Goal: Task Accomplishment & Management: Manage account settings

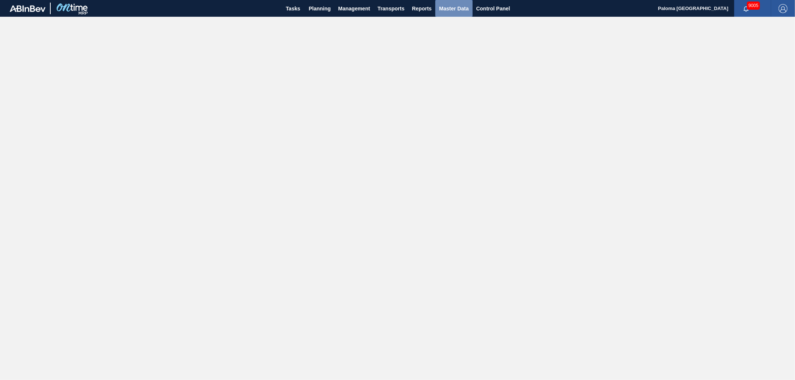
click at [453, 9] on span "Master Data" at bounding box center [453, 8] width 29 height 9
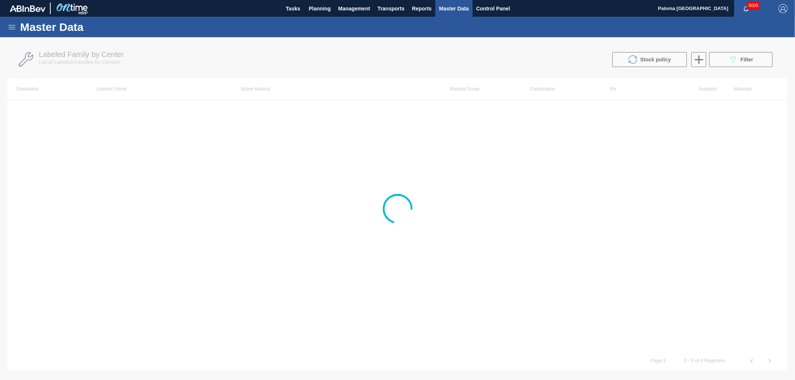
click at [12, 25] on icon at bounding box center [12, 27] width 7 height 4
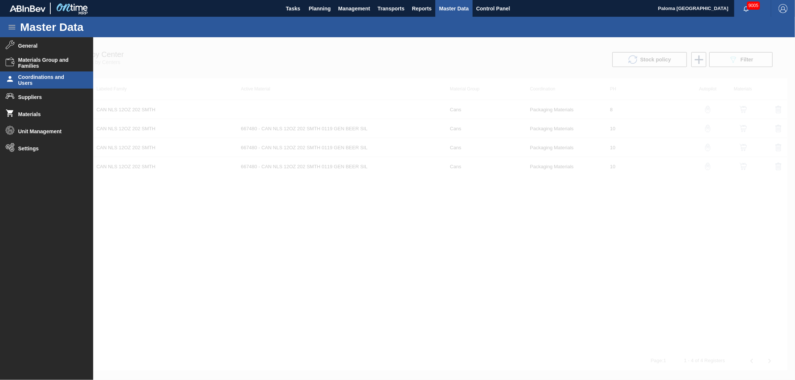
click at [40, 76] on span "Coordinations and Users" at bounding box center [48, 80] width 61 height 12
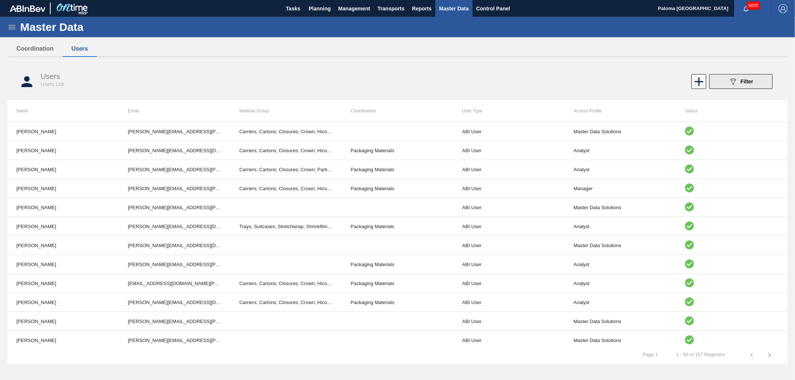
click at [728, 81] on icon "089F7B8B-B2A5-4AFE-B5C0-19BA573D28AC" at bounding box center [732, 81] width 9 height 9
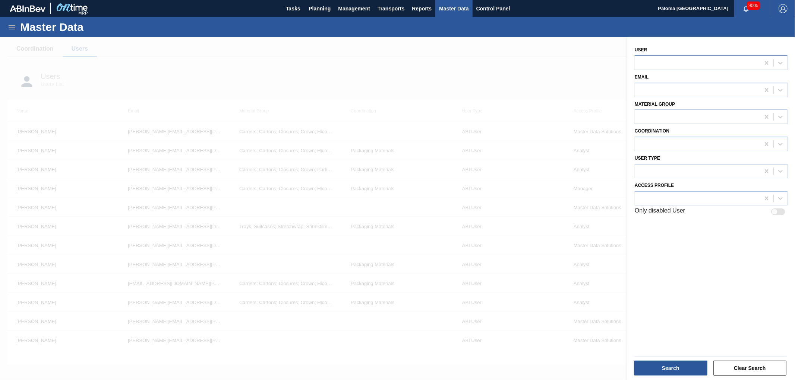
click at [651, 60] on div at bounding box center [697, 62] width 125 height 11
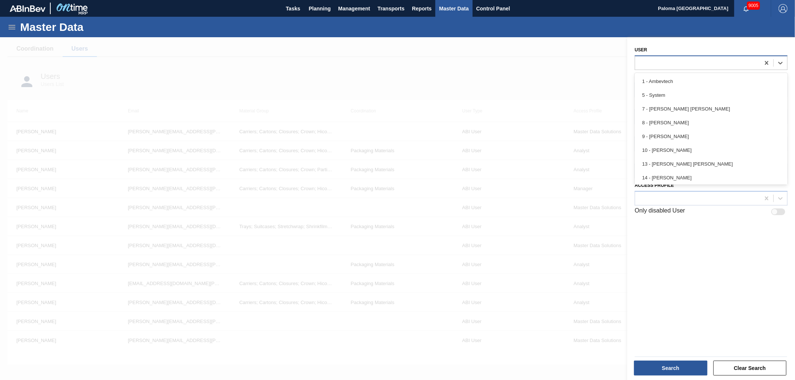
paste input "[PERSON_NAME]"
type input "[PERSON_NAME]"
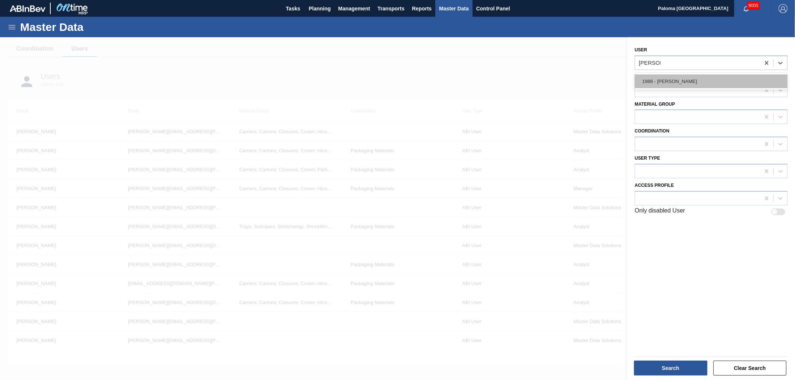
click at [670, 77] on div "1988 - [PERSON_NAME]" at bounding box center [711, 82] width 153 height 14
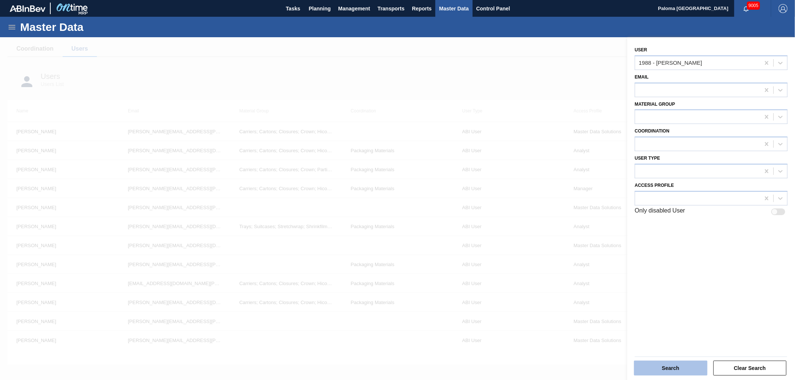
click at [664, 370] on button "Search" at bounding box center [670, 368] width 73 height 15
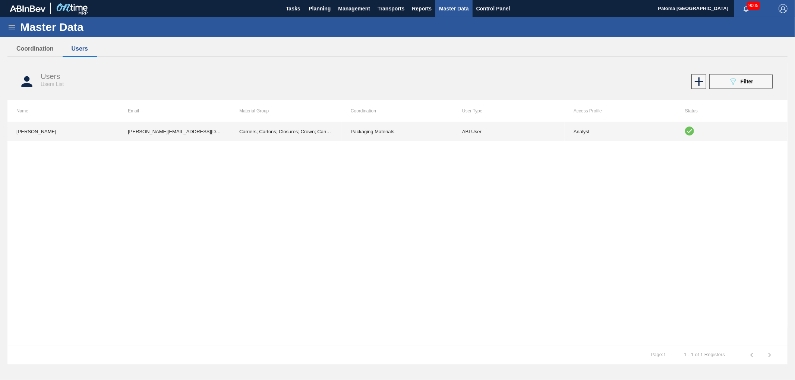
click at [587, 133] on td "Analyst" at bounding box center [620, 131] width 111 height 19
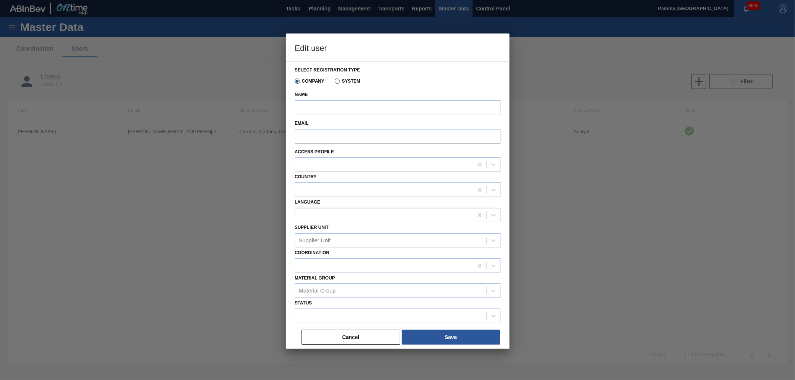
type input "[PERSON_NAME]"
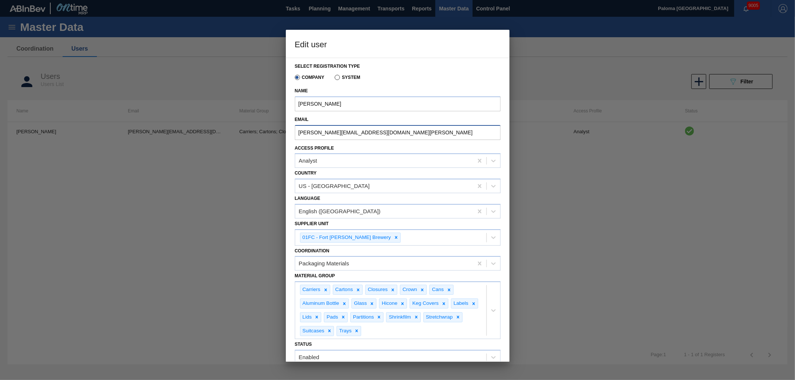
drag, startPoint x: 410, startPoint y: 135, endPoint x: 244, endPoint y: 135, distance: 165.8
click at [244, 135] on div "Edit user Select registration type Company System Name [PERSON_NAME] Email [PER…" at bounding box center [397, 190] width 795 height 380
paste input "e940515"
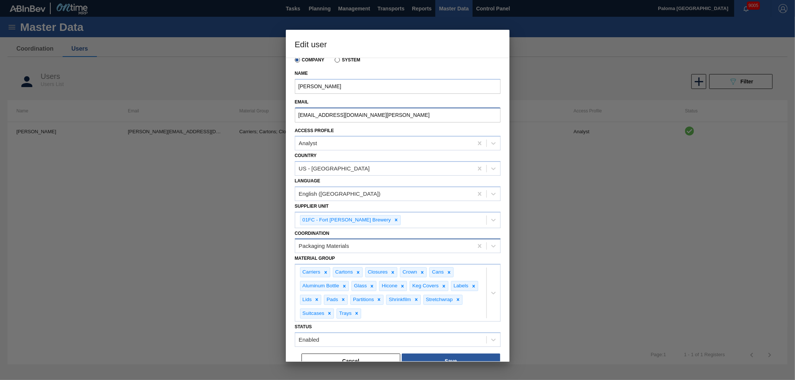
scroll to position [26, 0]
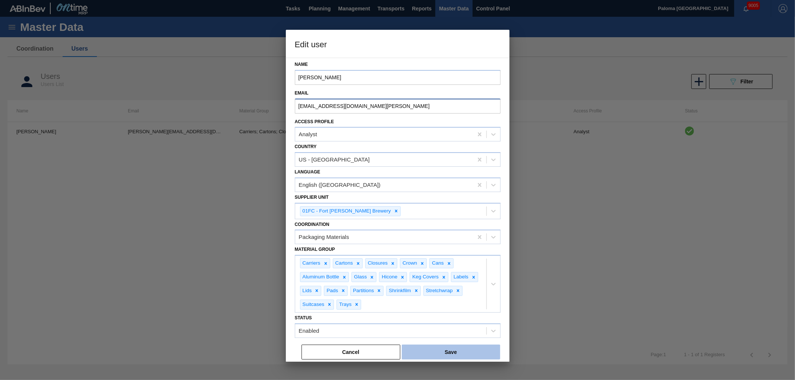
type input "[EMAIL_ADDRESS][DOMAIN_NAME][PERSON_NAME]"
click at [470, 355] on button "Save" at bounding box center [451, 352] width 98 height 15
